Goal: Information Seeking & Learning: Learn about a topic

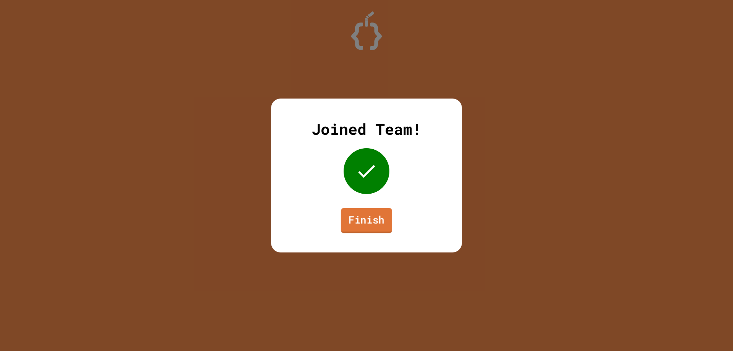
click at [373, 213] on link "Finish" at bounding box center [366, 220] width 51 height 25
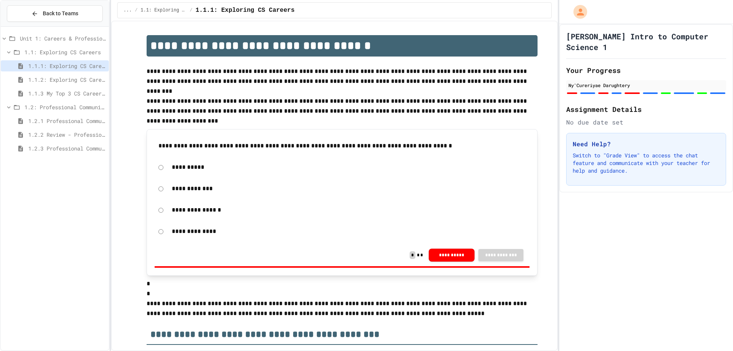
click at [8, 54] on icon at bounding box center [8, 52] width 7 height 7
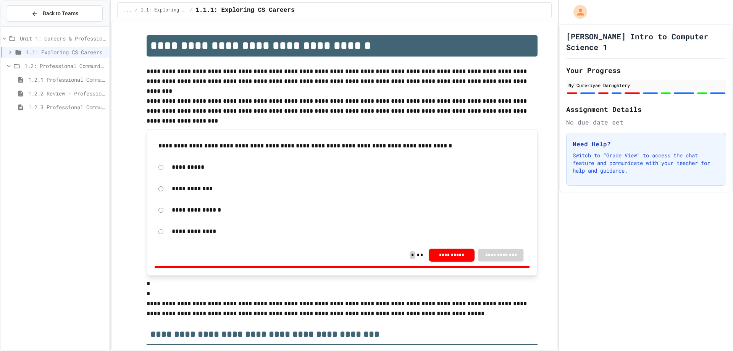
click at [7, 65] on icon at bounding box center [8, 66] width 7 height 7
click at [5, 36] on icon at bounding box center [4, 38] width 7 height 7
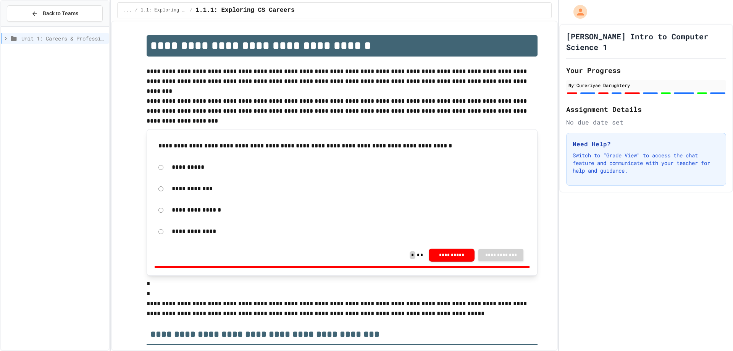
click at [6, 37] on icon at bounding box center [5, 38] width 7 height 7
click at [8, 64] on icon at bounding box center [8, 66] width 7 height 7
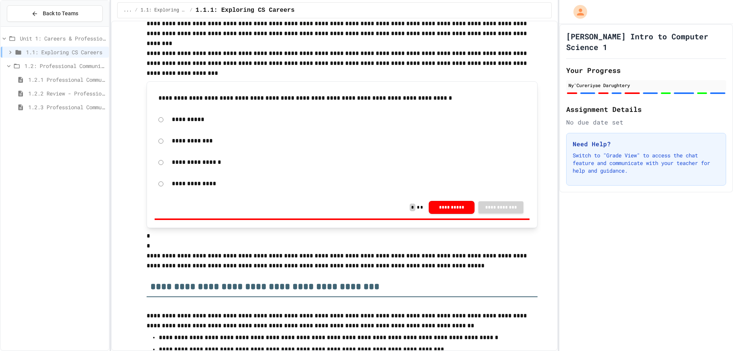
scroll to position [229, 0]
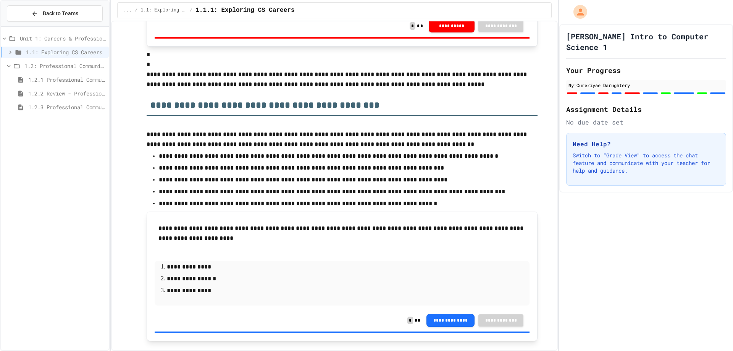
click at [80, 107] on span "1.2.3 Professional Communication Challenge" at bounding box center [66, 107] width 77 height 8
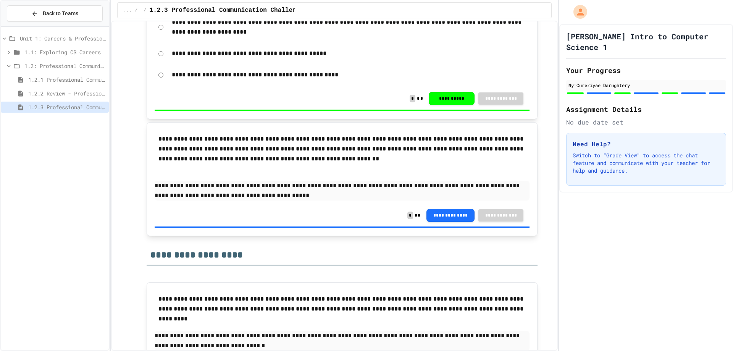
scroll to position [848, 0]
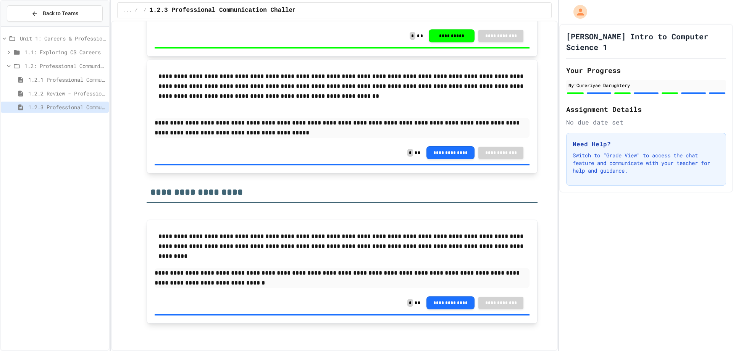
click at [5, 63] on div "1.2: Professional Communication" at bounding box center [55, 65] width 108 height 11
click at [90, 48] on div "1.1: Exploring CS Careers" at bounding box center [55, 52] width 108 height 11
click at [92, 61] on div "1.1.1: Exploring CS Careers" at bounding box center [55, 65] width 108 height 11
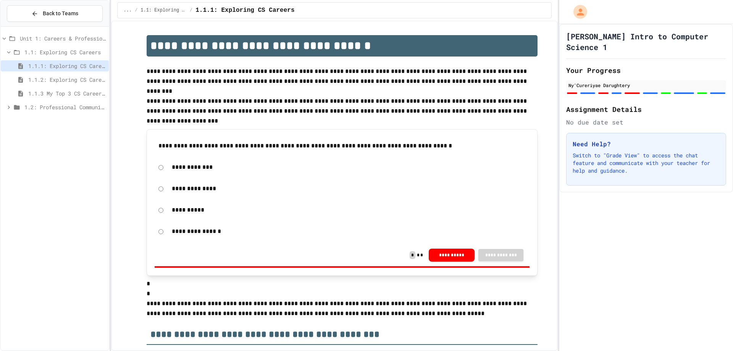
click at [280, 99] on p "**********" at bounding box center [342, 106] width 391 height 20
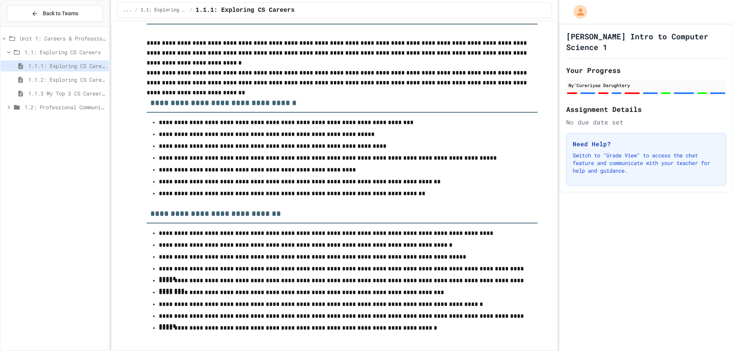
scroll to position [2793, 0]
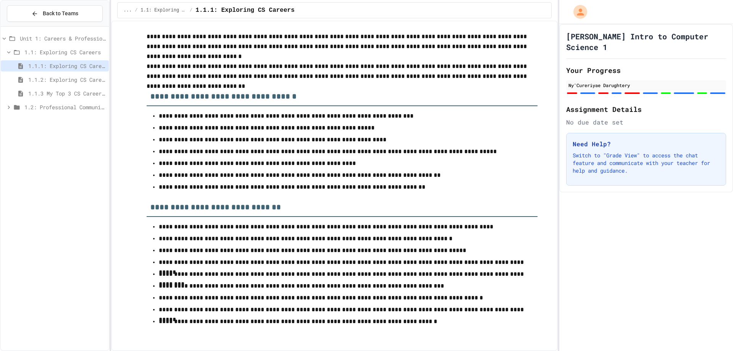
click at [94, 93] on span "1.1.3 My Top 3 CS Careers!" at bounding box center [66, 93] width 77 height 8
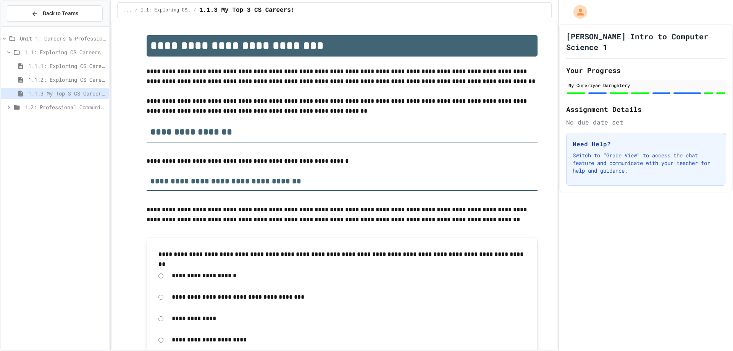
click at [89, 106] on span "1.2: Professional Communication" at bounding box center [64, 107] width 81 height 8
click at [92, 121] on span "1.2.1 Professional Communication" at bounding box center [66, 121] width 77 height 8
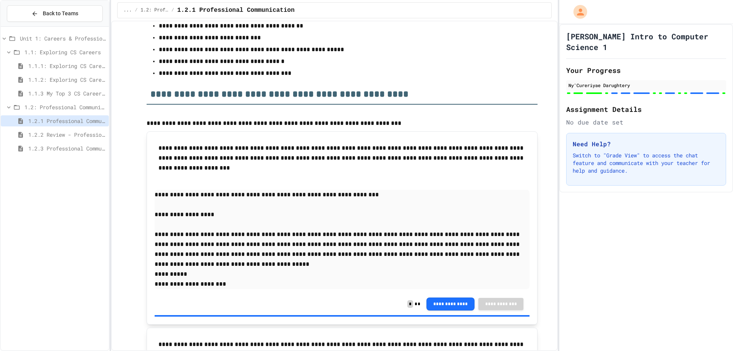
scroll to position [3668, 0]
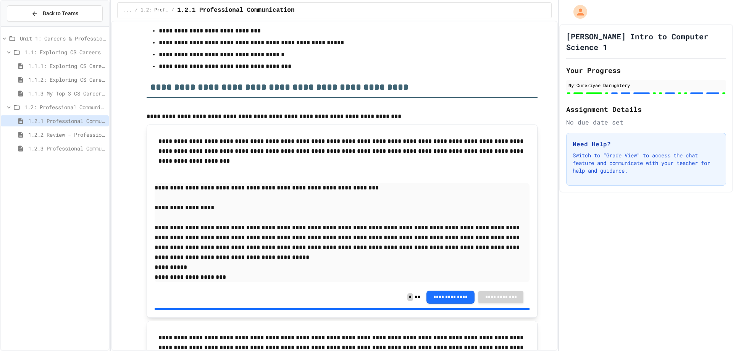
click at [6, 105] on icon at bounding box center [8, 107] width 7 height 7
click at [53, 64] on span "1.1.1: Exploring CS Careers" at bounding box center [66, 66] width 77 height 8
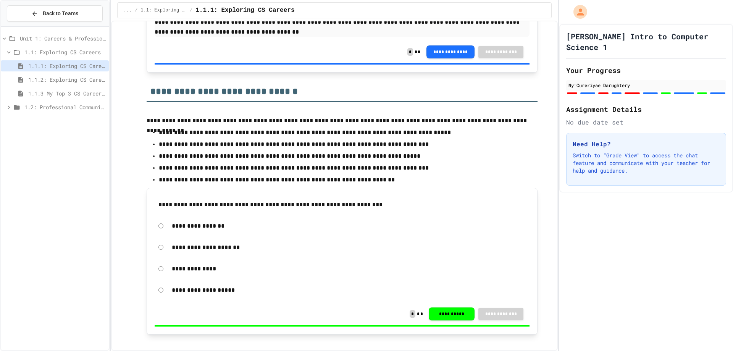
scroll to position [1687, 0]
